Goal: Task Accomplishment & Management: Use online tool/utility

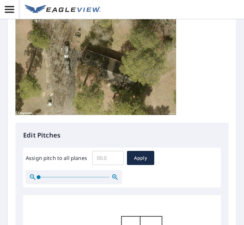
scroll to position [148, 0]
click at [102, 156] on input "Assign pitch to all planes" at bounding box center [107, 158] width 31 height 18
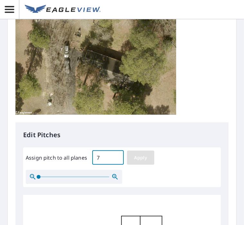
type input "7"
click at [143, 159] on span "Apply" at bounding box center [140, 158] width 17 height 8
type input "7"
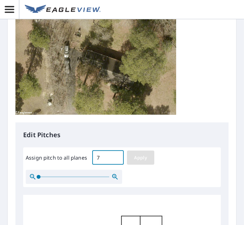
type input "7"
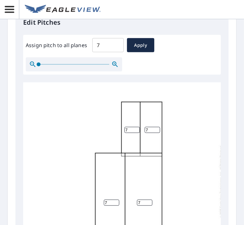
scroll to position [409, 0]
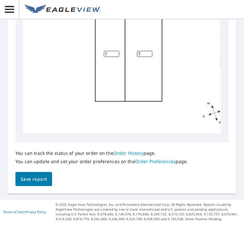
click at [26, 184] on button "Save report" at bounding box center [33, 179] width 37 height 14
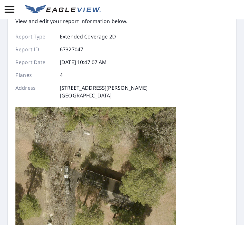
scroll to position [0, 0]
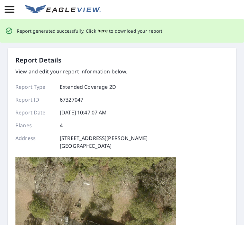
click at [104, 33] on span "here" at bounding box center [102, 31] width 11 height 8
